Goal: Task Accomplishment & Management: Manage account settings

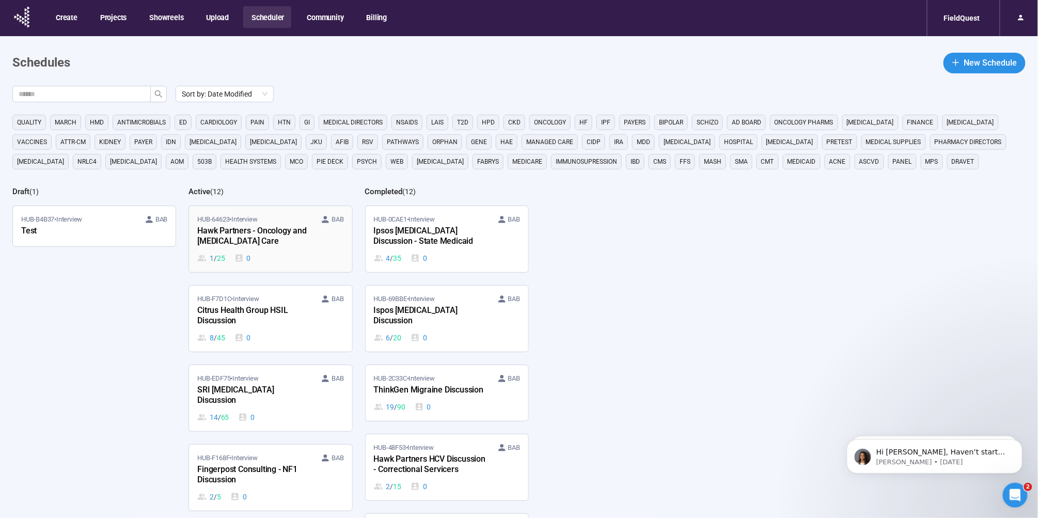
click at [277, 250] on div "HUB-64623 • Interview BAB Hawk Partners - Oncology and [MEDICAL_DATA] Care 1 / …" at bounding box center [270, 239] width 146 height 50
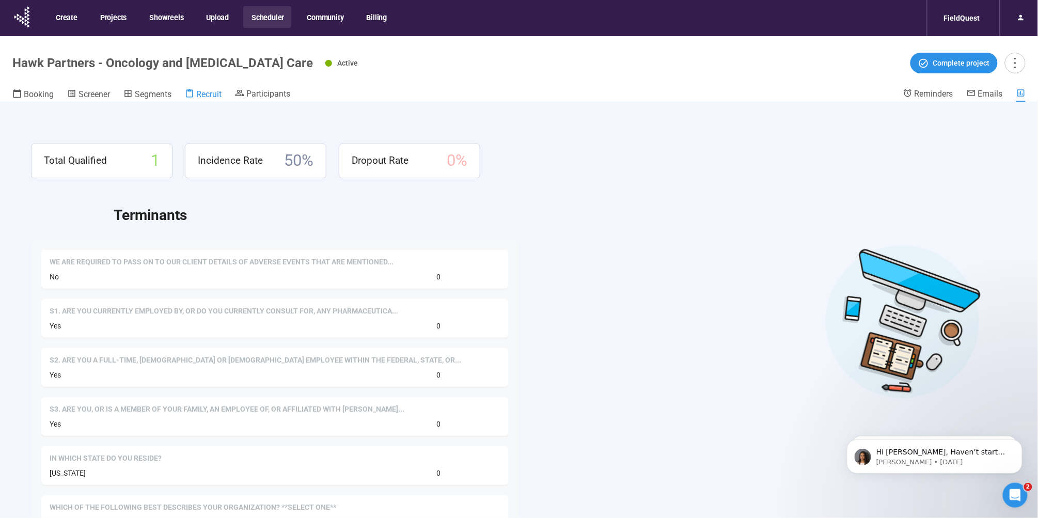
click at [205, 95] on span "Recruit" at bounding box center [208, 94] width 25 height 10
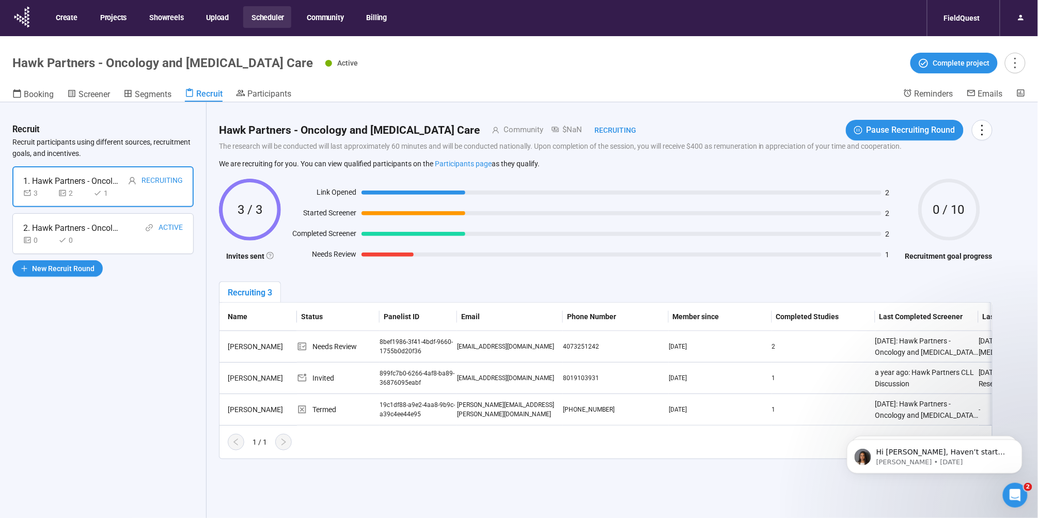
click at [271, 14] on button "Scheduler" at bounding box center [267, 17] width 48 height 22
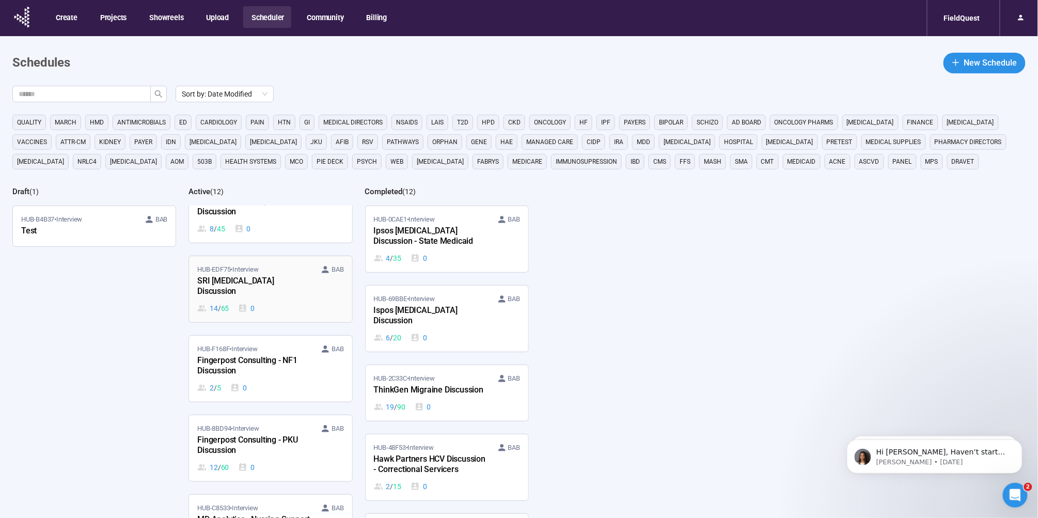
scroll to position [115, 0]
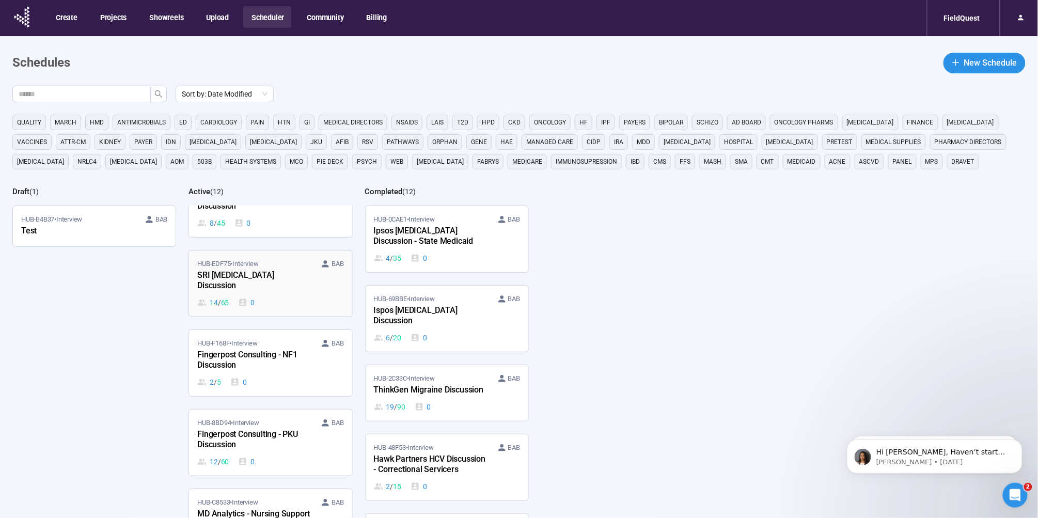
click at [266, 286] on div "HUB-EDF75 • Interview BAB SRI [MEDICAL_DATA] Discussion 14 / 65 0" at bounding box center [270, 284] width 146 height 50
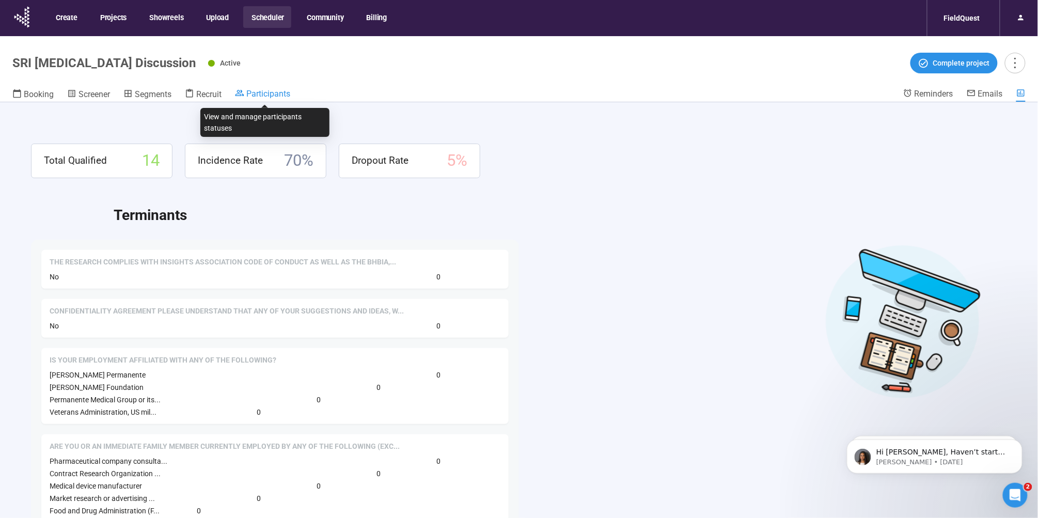
click at [257, 96] on span "Participants" at bounding box center [268, 94] width 44 height 10
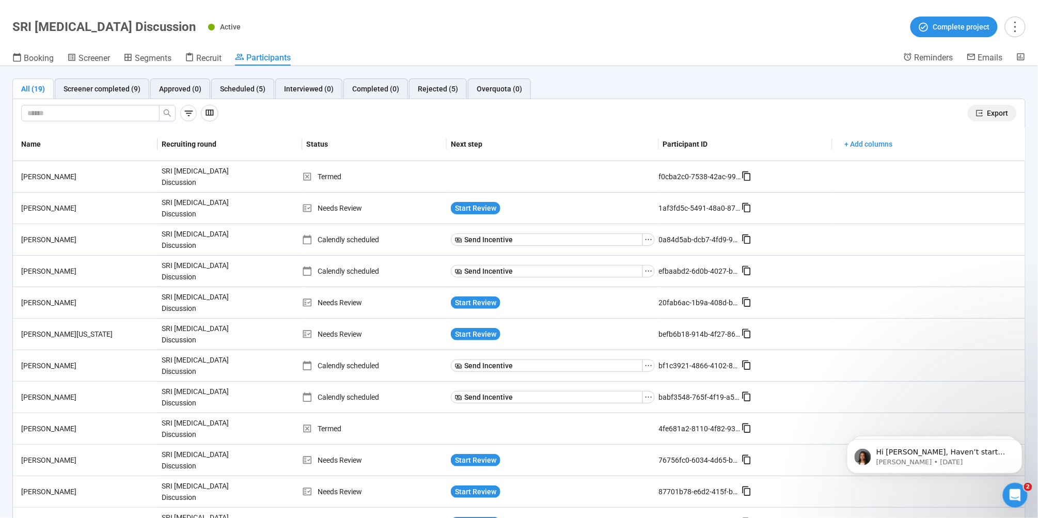
click at [976, 111] on icon "export" at bounding box center [979, 113] width 7 height 7
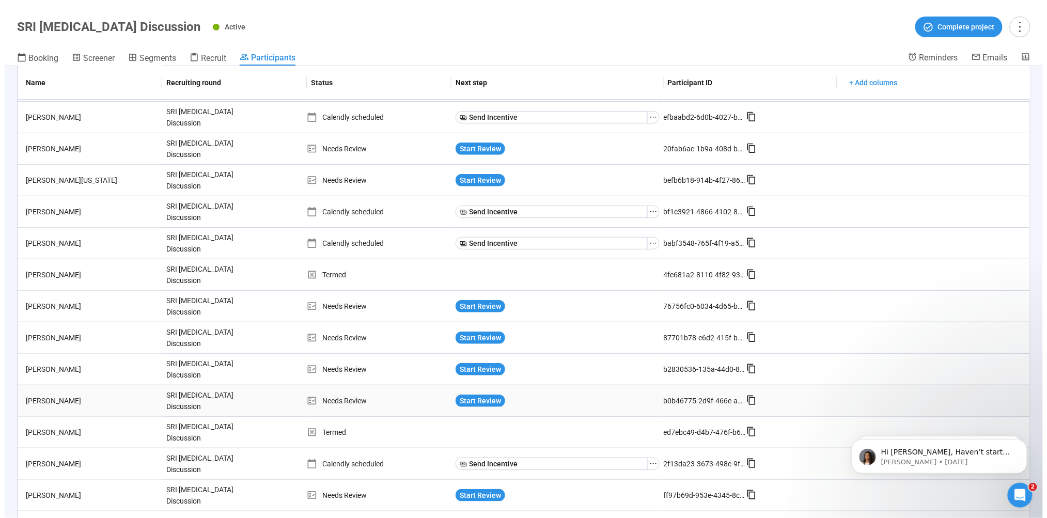
scroll to position [165, 0]
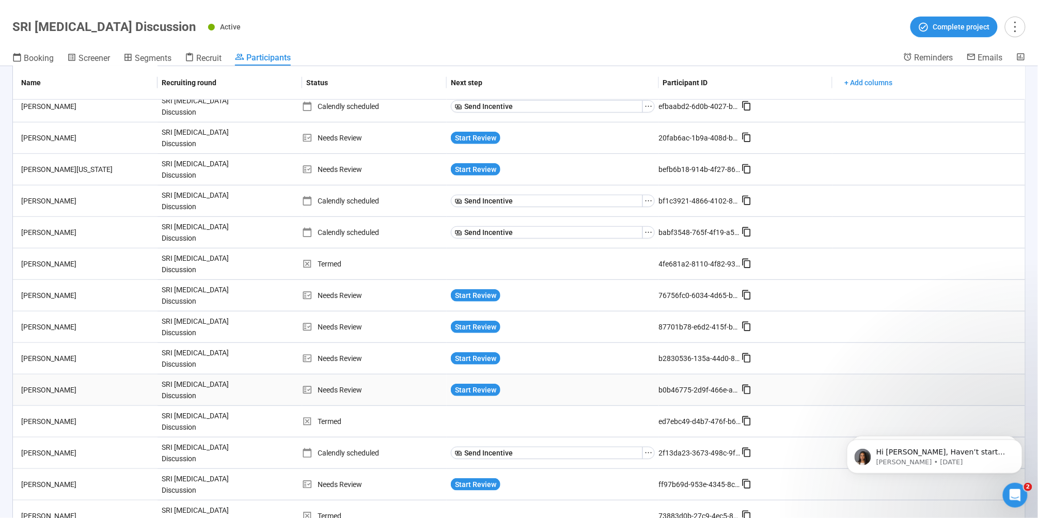
click at [107, 384] on div "[PERSON_NAME]" at bounding box center [87, 389] width 141 height 11
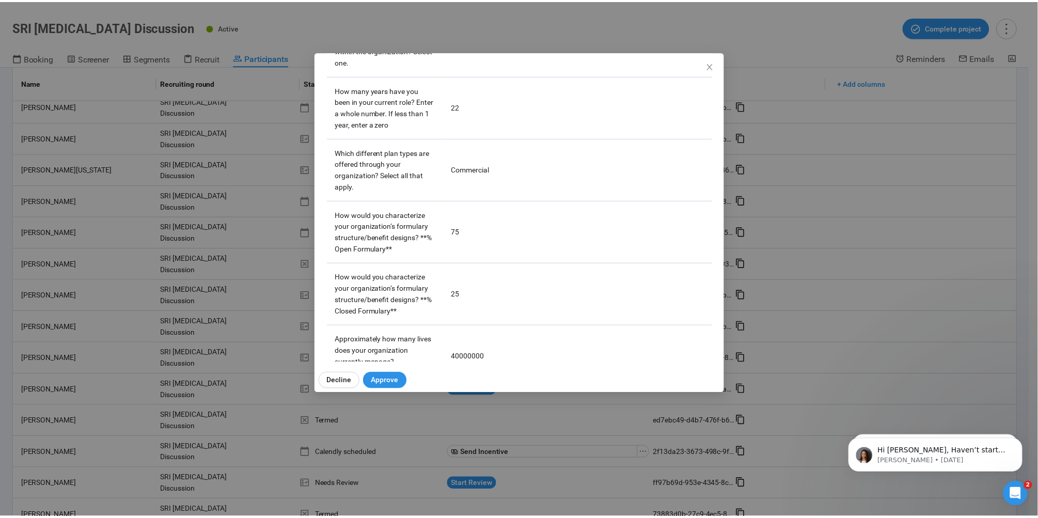
scroll to position [1890, 0]
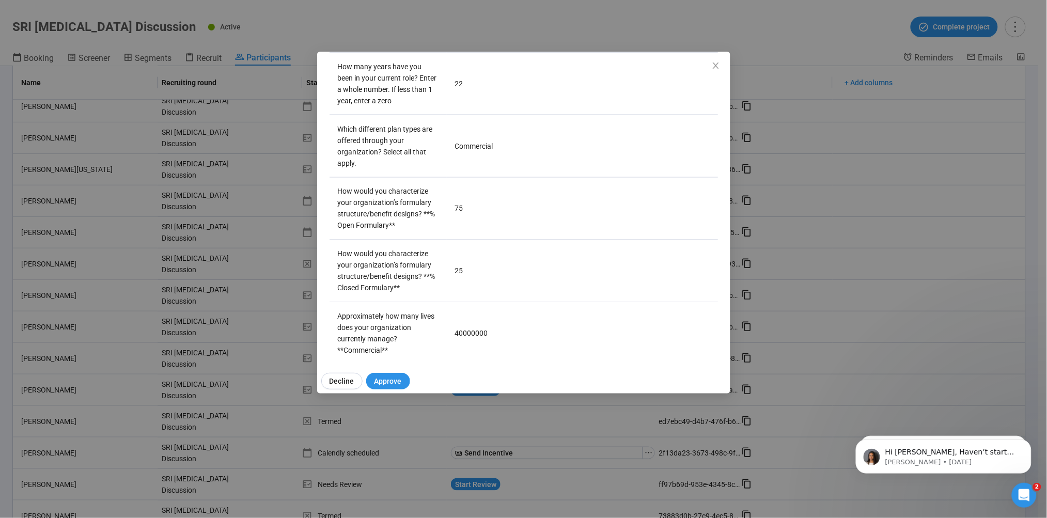
click at [414, 35] on div "[PERSON_NAME] Panelist notes Project notes Add notes, i.e. how the last intervi…" at bounding box center [523, 259] width 1047 height 518
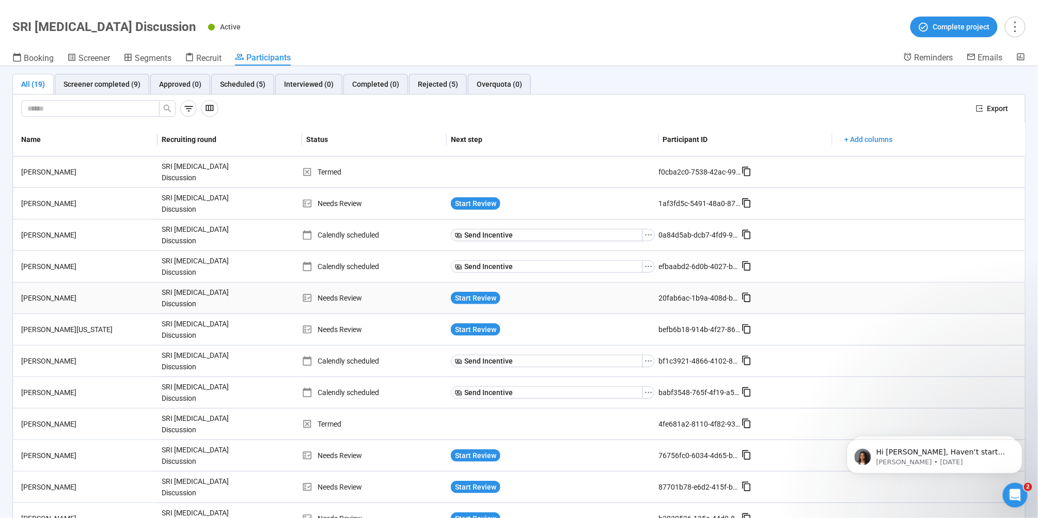
scroll to position [0, 0]
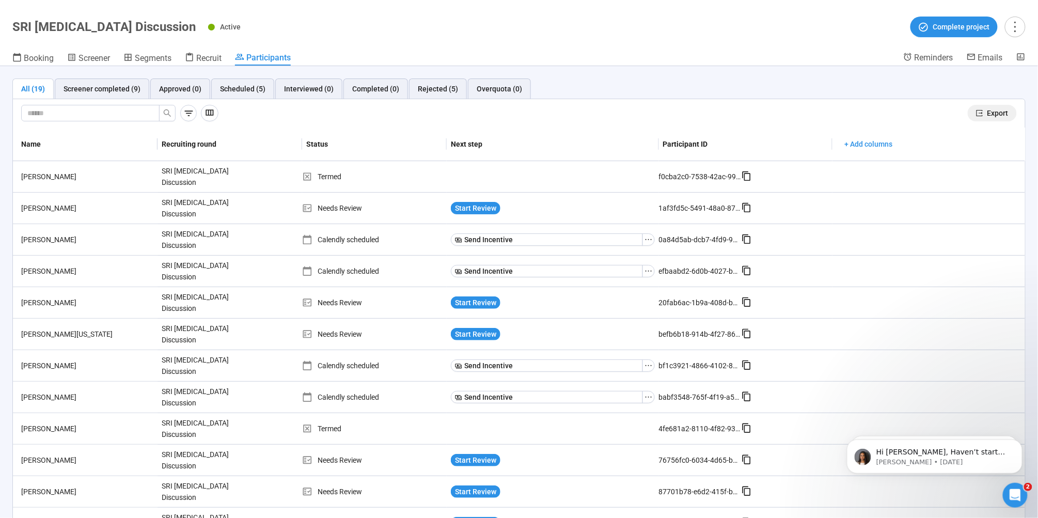
click at [976, 109] on button "Export" at bounding box center [992, 113] width 49 height 17
